Goal: Find specific page/section: Find specific page/section

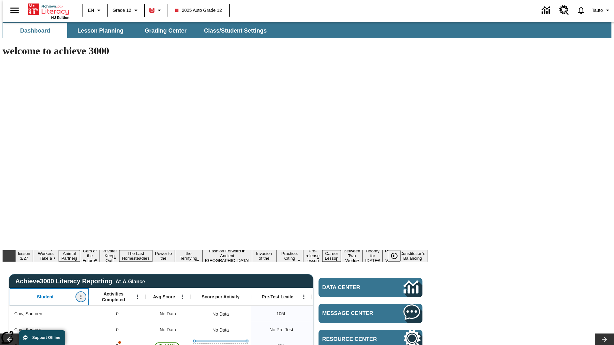
click at [80, 295] on icon "Open Menu" at bounding box center [80, 297] width 1 height 4
click at [12, 191] on icon at bounding box center [12, 191] width 4 height 4
click at [80, 295] on icon "Student, Open Menu," at bounding box center [80, 297] width 1 height 4
click at [12, 191] on icon at bounding box center [12, 191] width 4 height 4
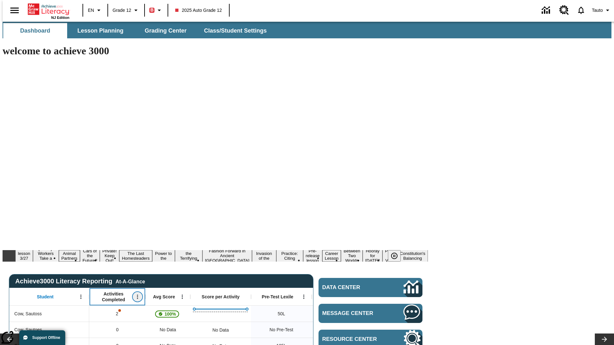
click at [137, 295] on icon "Open Menu" at bounding box center [137, 297] width 1 height 4
click at [69, 191] on icon at bounding box center [69, 191] width 4 height 4
click at [137, 295] on icon "Activities Completed, Open Menu," at bounding box center [137, 297] width 1 height 4
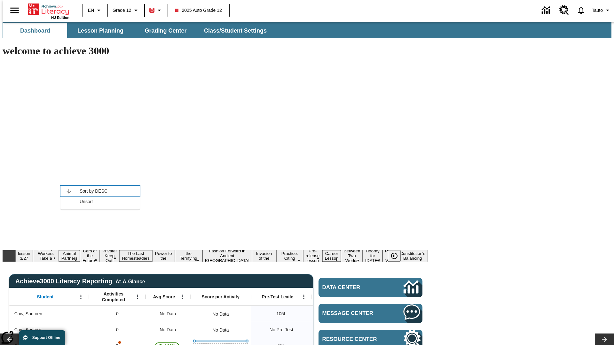
click at [69, 191] on icon at bounding box center [69, 191] width 4 height 4
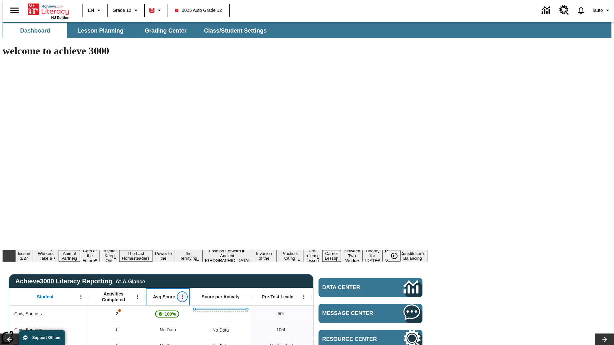
click at [182, 295] on icon "Open Menu" at bounding box center [182, 297] width 1 height 4
